Goal: Use online tool/utility

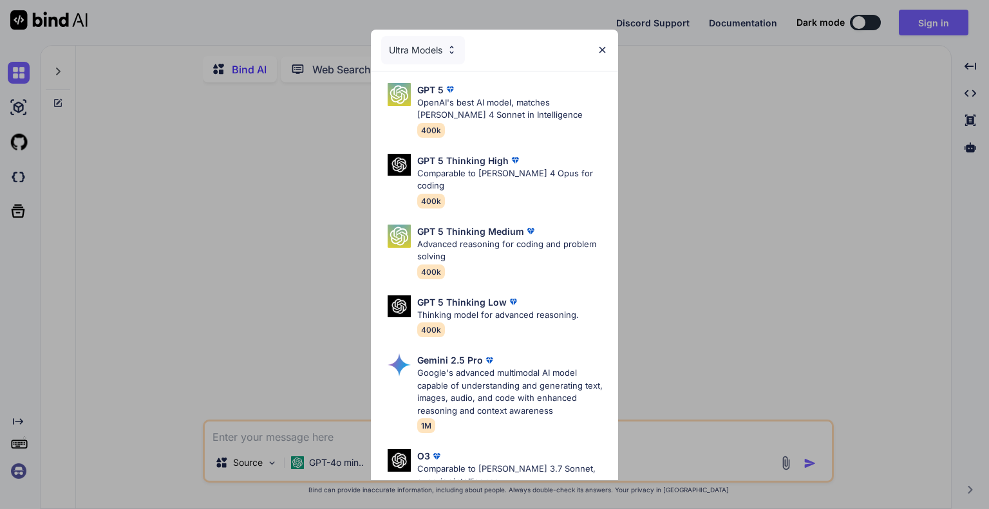
click at [448, 43] on div "Ultra Models" at bounding box center [423, 50] width 84 height 28
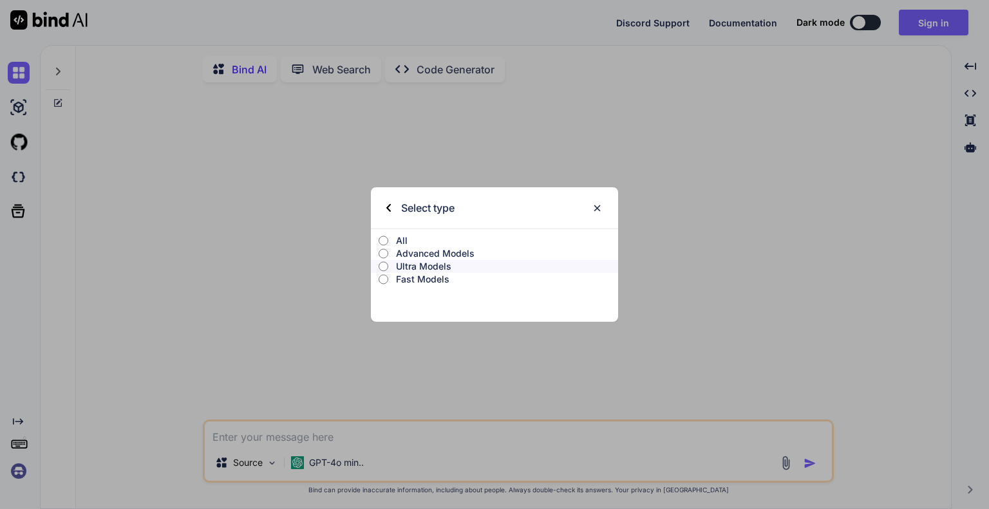
click at [386, 241] on input "All" at bounding box center [384, 241] width 10 height 10
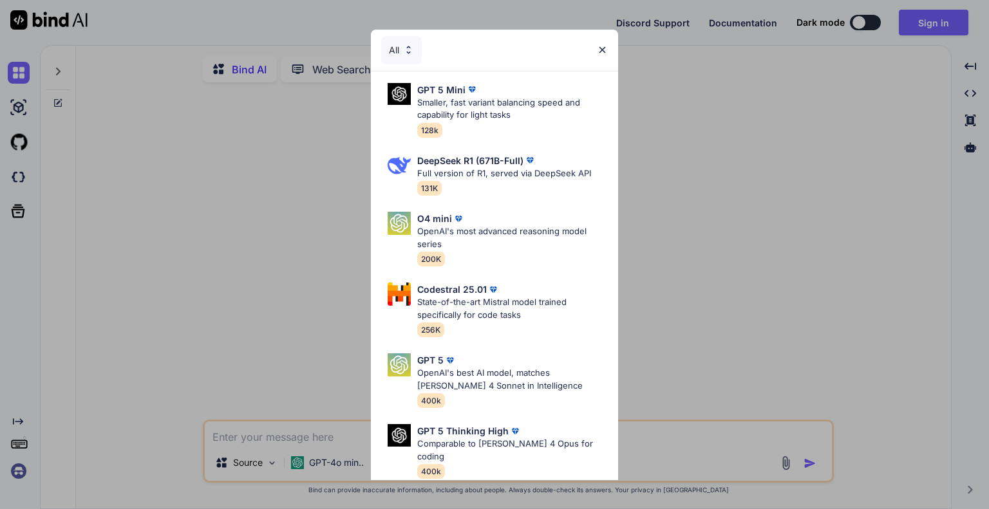
click at [285, 265] on div "All GPT 5 Mini Smaller, fast variant balancing speed and capability for light t…" at bounding box center [494, 254] width 989 height 509
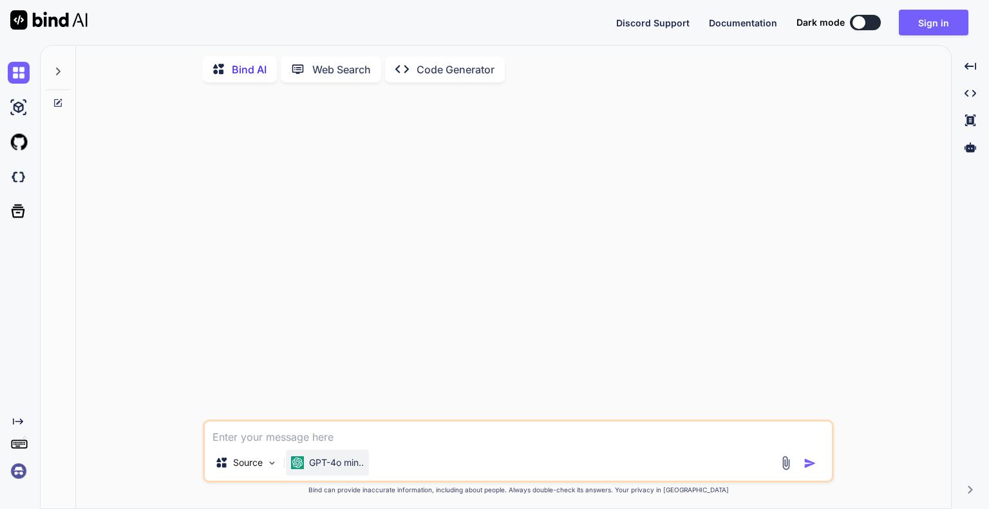
click at [319, 469] on p "GPT-4o min.." at bounding box center [336, 462] width 55 height 13
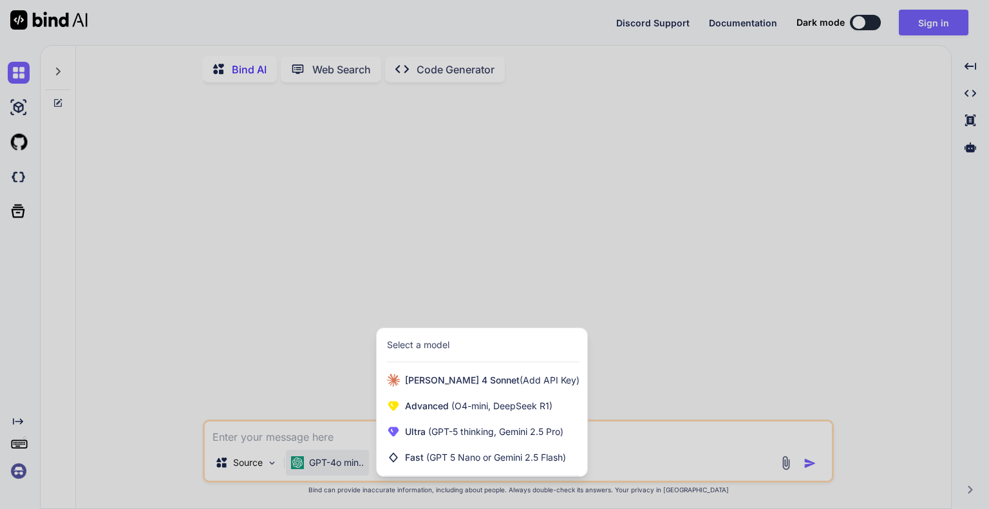
click at [258, 472] on div at bounding box center [494, 254] width 989 height 509
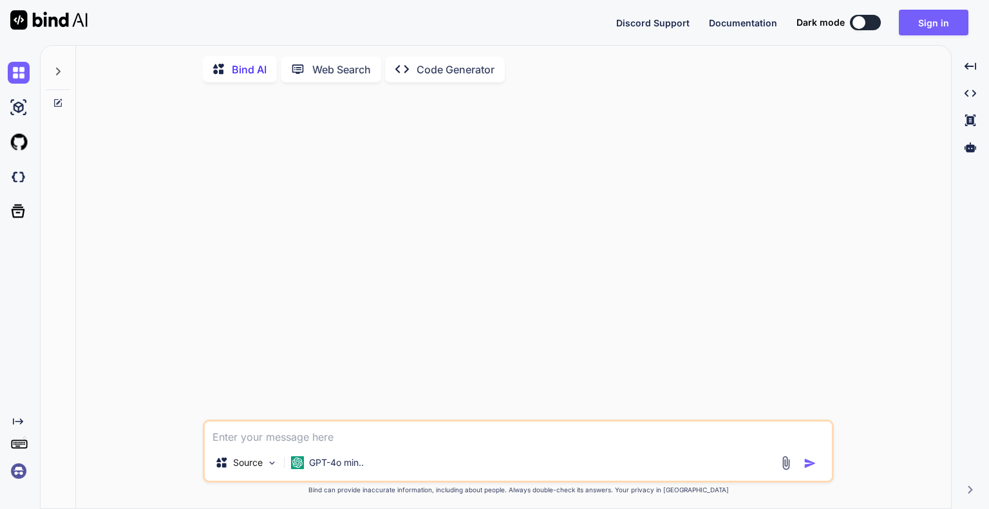
click at [258, 469] on p "Source" at bounding box center [248, 462] width 30 height 13
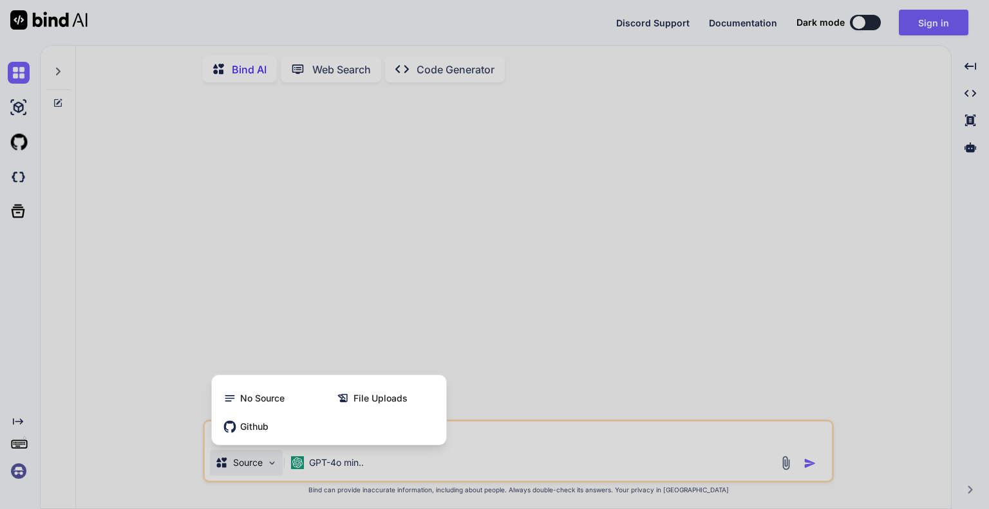
click at [372, 245] on div at bounding box center [494, 254] width 989 height 509
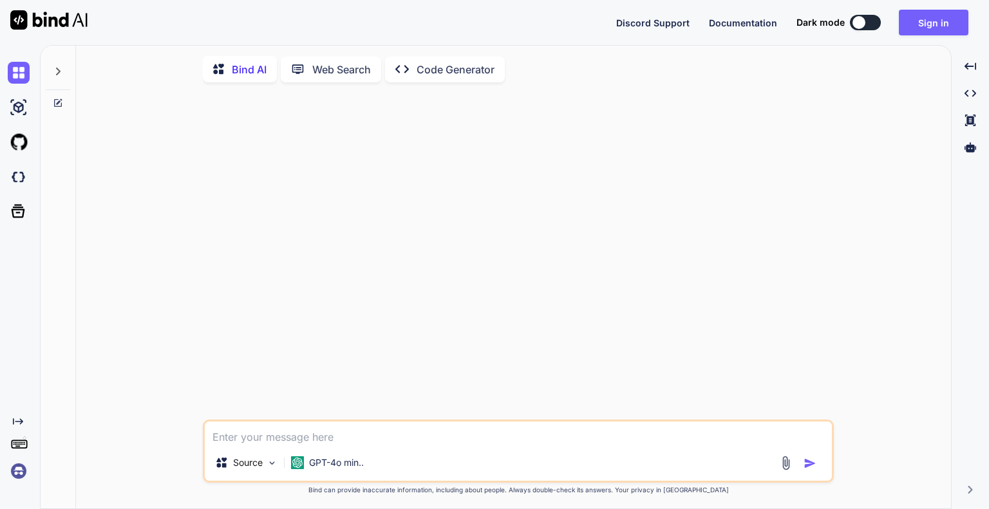
click at [868, 28] on button at bounding box center [865, 22] width 31 height 15
type textarea "x"
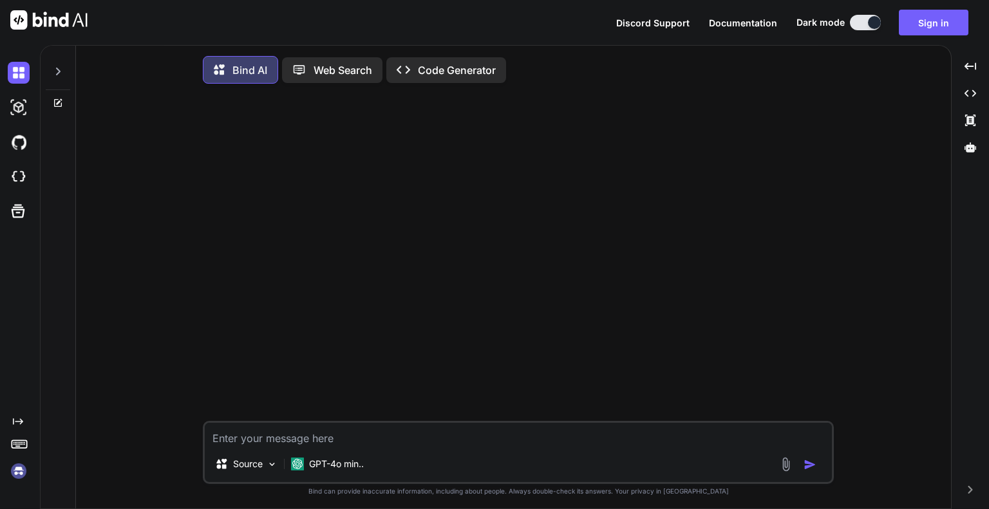
click at [870, 23] on div at bounding box center [874, 22] width 13 height 13
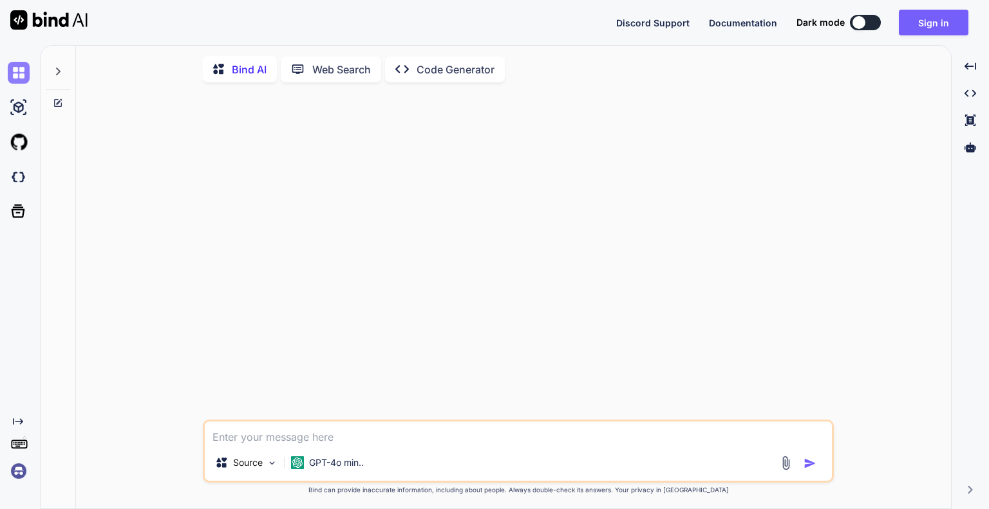
click at [26, 67] on img at bounding box center [19, 73] width 22 height 22
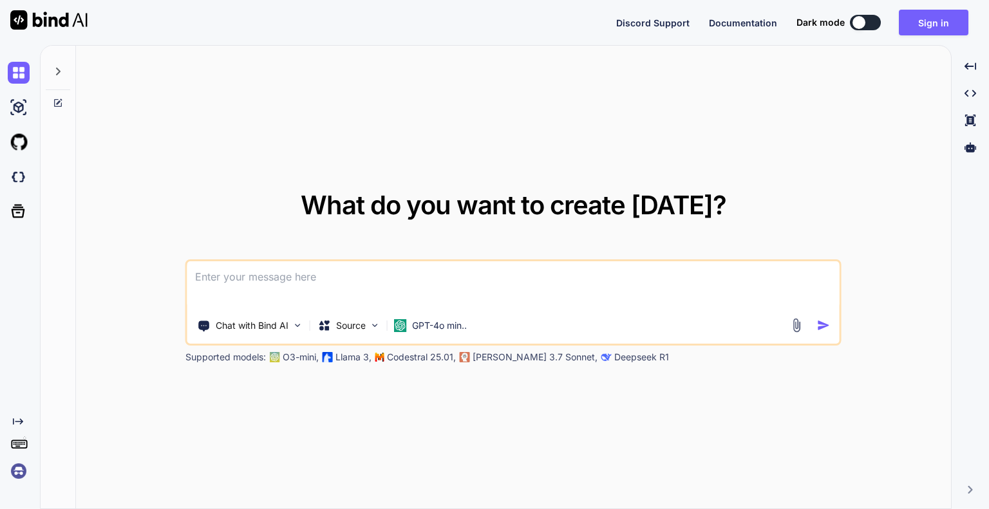
click at [37, 14] on img at bounding box center [48, 19] width 77 height 19
